Goal: Communication & Community: Participate in discussion

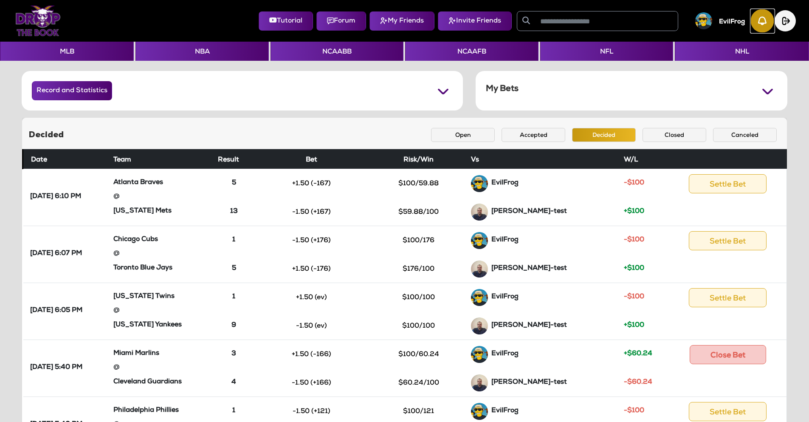
click at [761, 21] on img "button" at bounding box center [762, 20] width 23 height 23
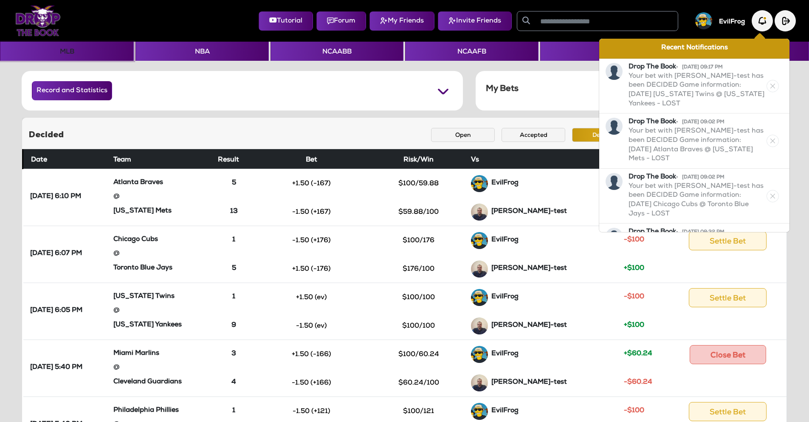
click at [77, 47] on button "MLB" at bounding box center [67, 51] width 134 height 19
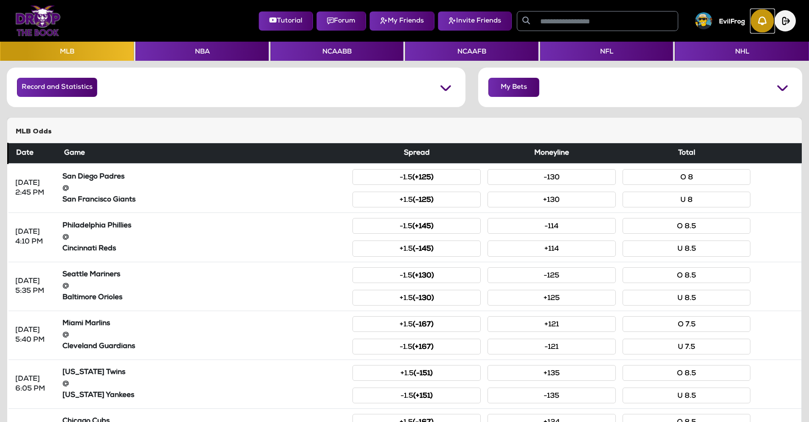
click at [759, 26] on img "button" at bounding box center [762, 20] width 23 height 23
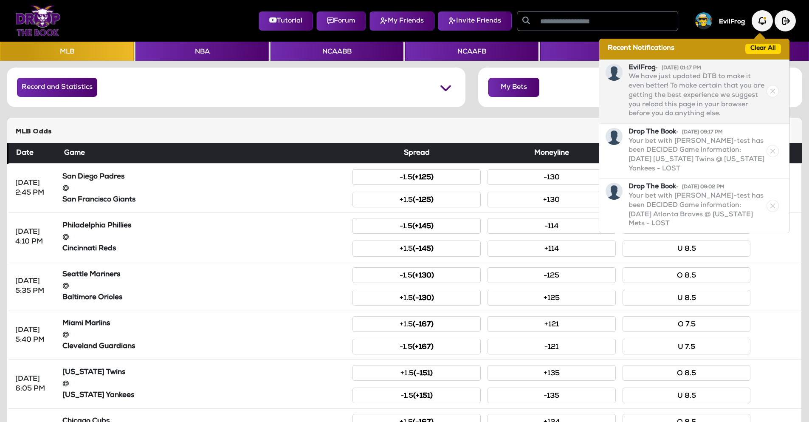
click at [685, 97] on p "We have just updated DTB to make it even better! To make certain that you are g…" at bounding box center [696, 96] width 136 height 46
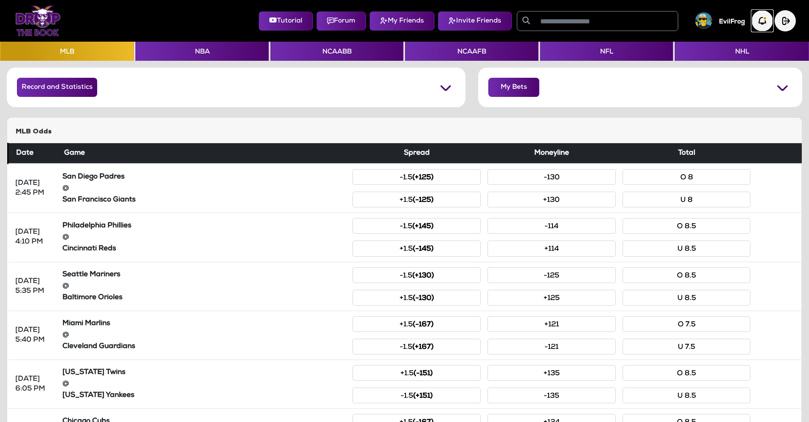
drag, startPoint x: 759, startPoint y: 24, endPoint x: 770, endPoint y: 80, distance: 57.4
click at [0, 0] on img "button" at bounding box center [0, 0] width 0 height 0
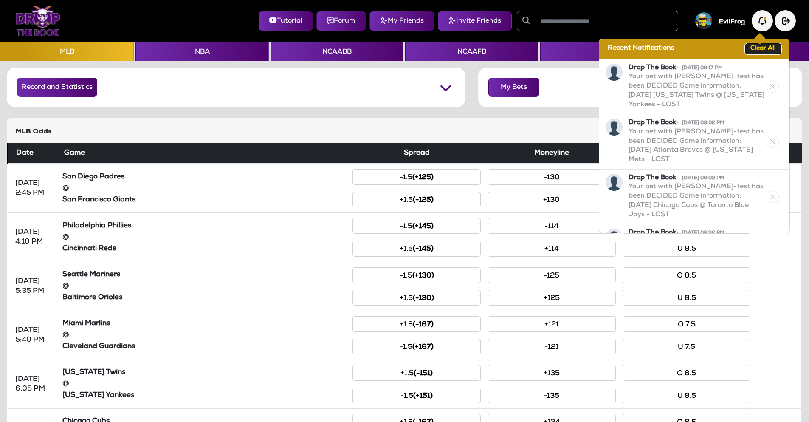
click at [761, 49] on button "Clear All" at bounding box center [763, 49] width 36 height 10
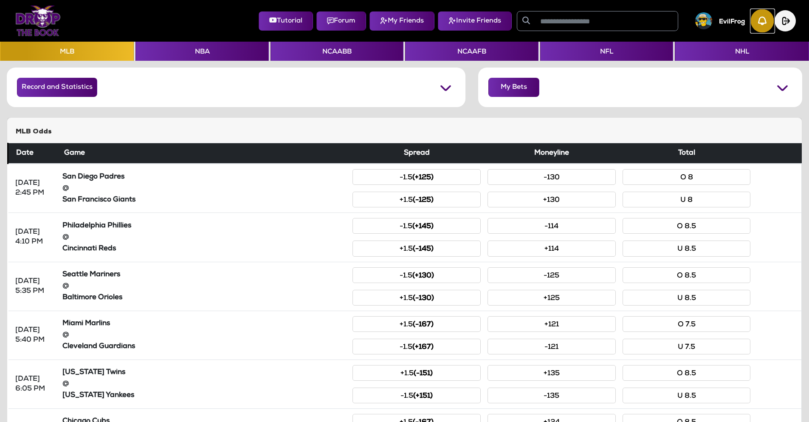
click at [759, 24] on img "button" at bounding box center [762, 20] width 23 height 23
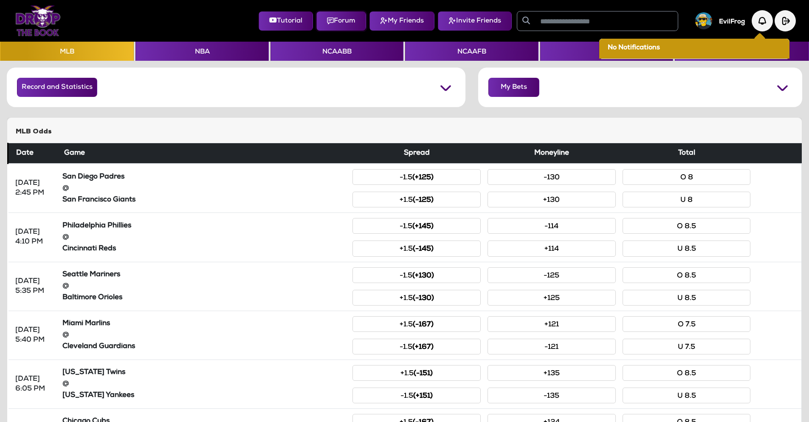
click at [338, 18] on button "Forum" at bounding box center [341, 20] width 50 height 19
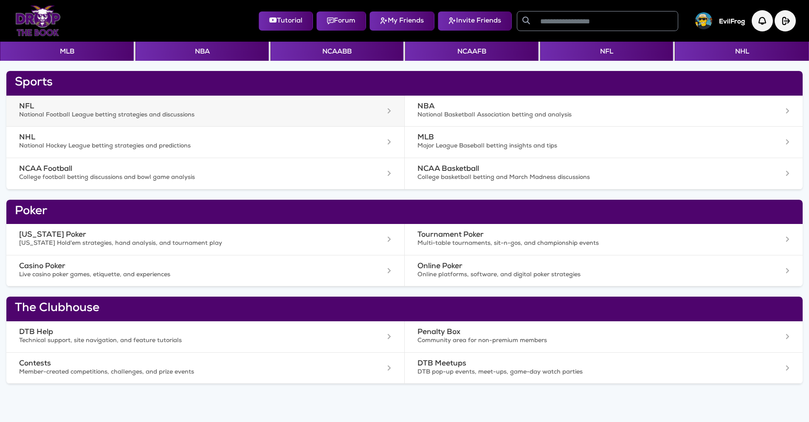
click at [88, 115] on p "National Football League betting strategies and discussions" at bounding box center [177, 115] width 317 height 8
